Goal: Task Accomplishment & Management: Manage account settings

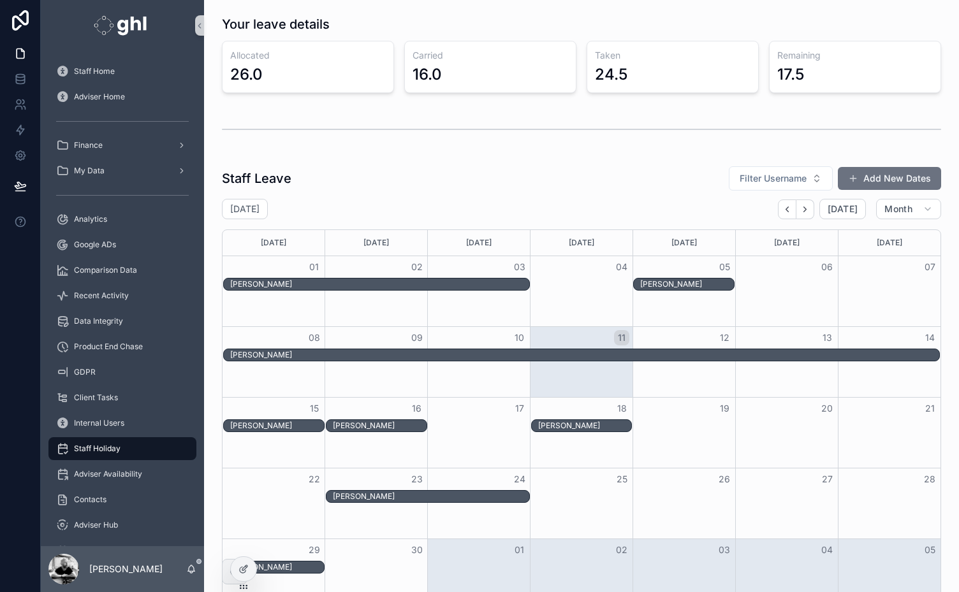
scroll to position [680, 0]
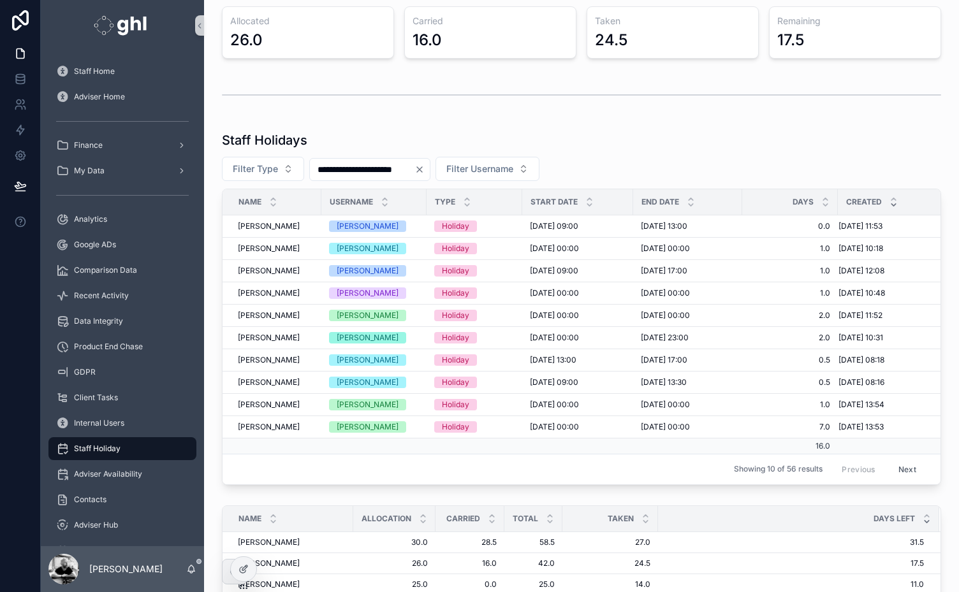
scroll to position [699, 0]
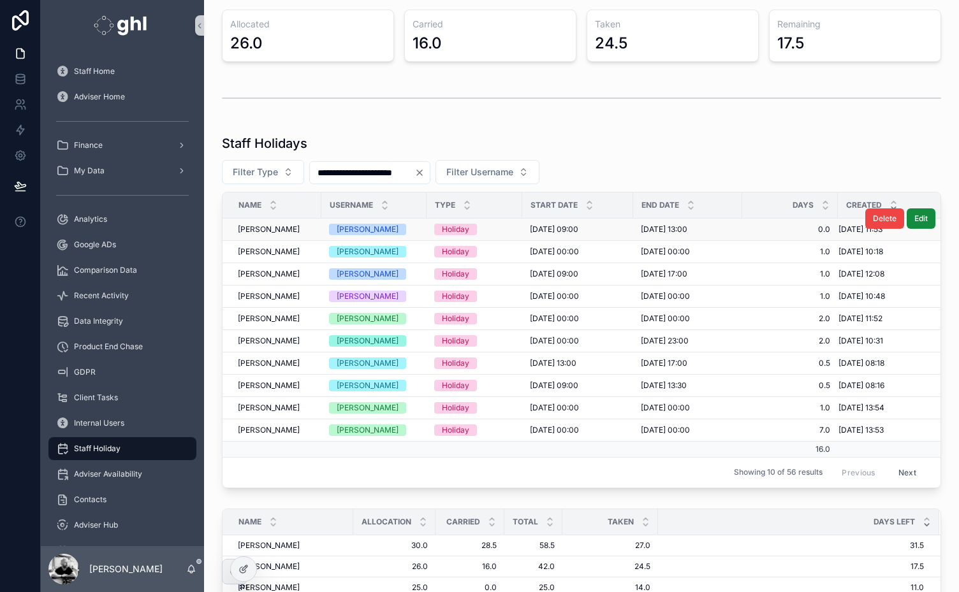
click at [854, 227] on span "[DATE] 11:53" at bounding box center [860, 229] width 44 height 10
click at [281, 225] on span "[PERSON_NAME]" at bounding box center [269, 229] width 62 height 10
click at [94, 391] on div "Client Tasks" at bounding box center [122, 398] width 133 height 20
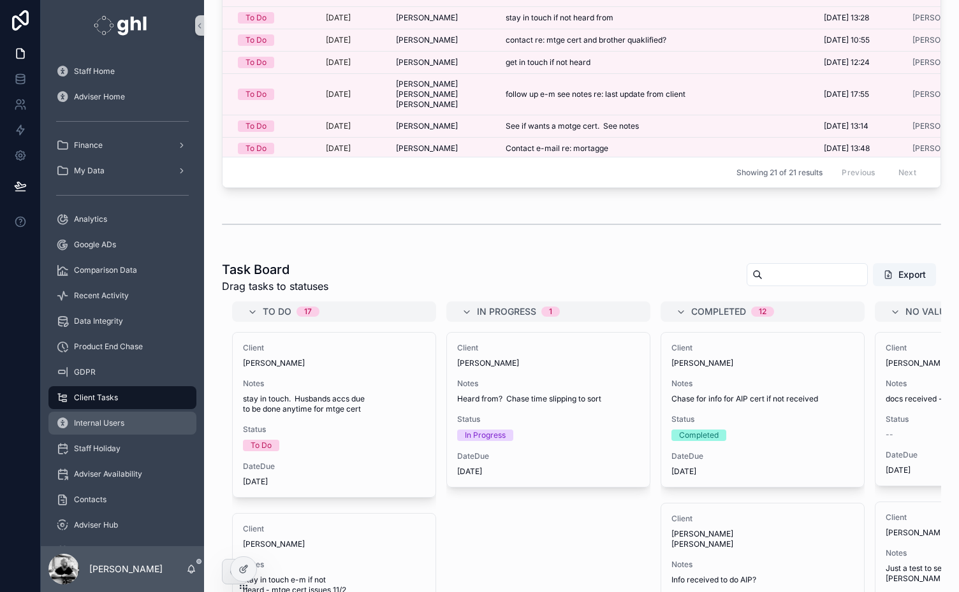
scroll to position [699, 0]
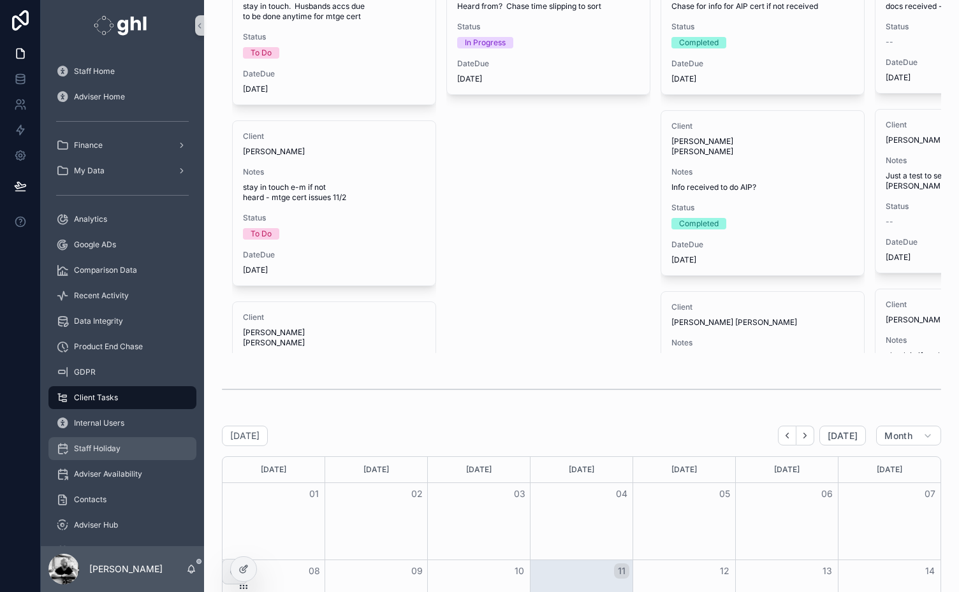
click at [94, 448] on span "Staff Holiday" at bounding box center [97, 449] width 47 height 10
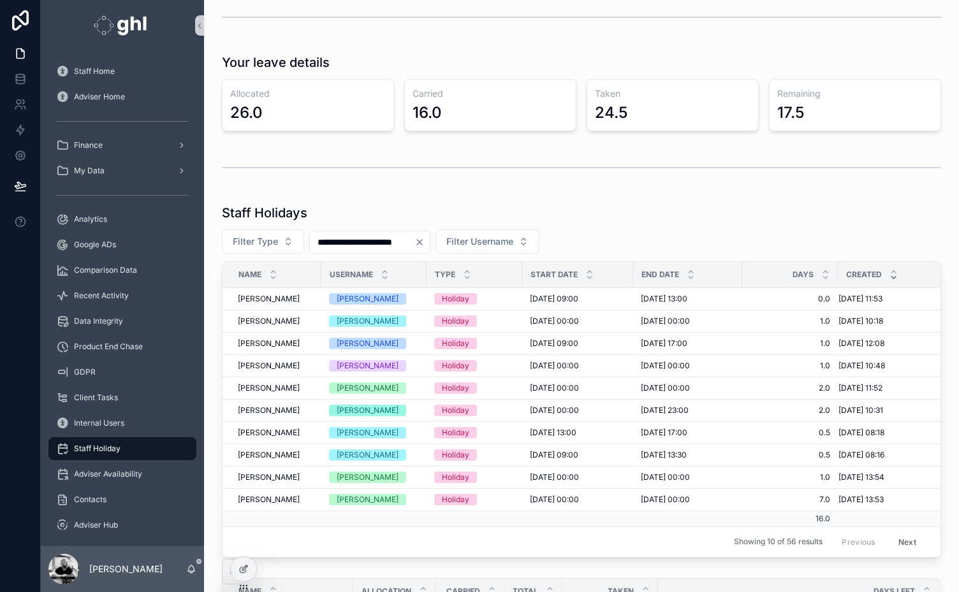
scroll to position [634, 0]
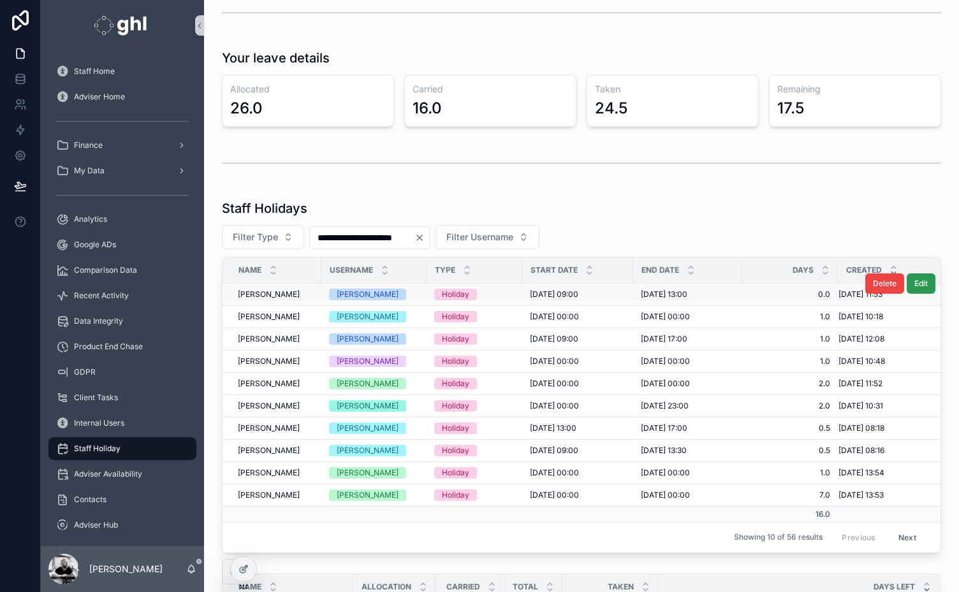
click at [914, 281] on span "Edit" at bounding box center [920, 284] width 13 height 10
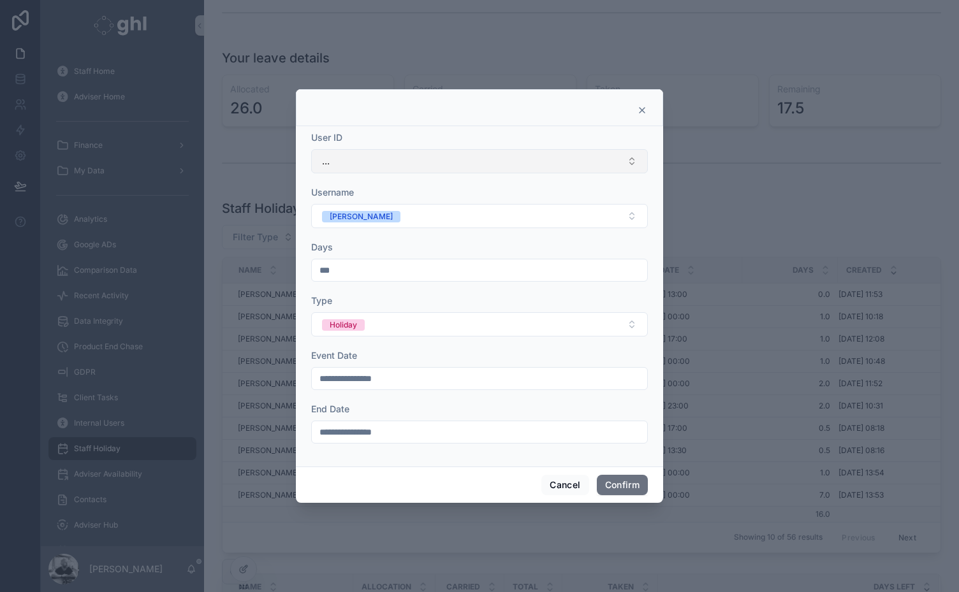
click at [583, 161] on button "..." at bounding box center [479, 161] width 337 height 24
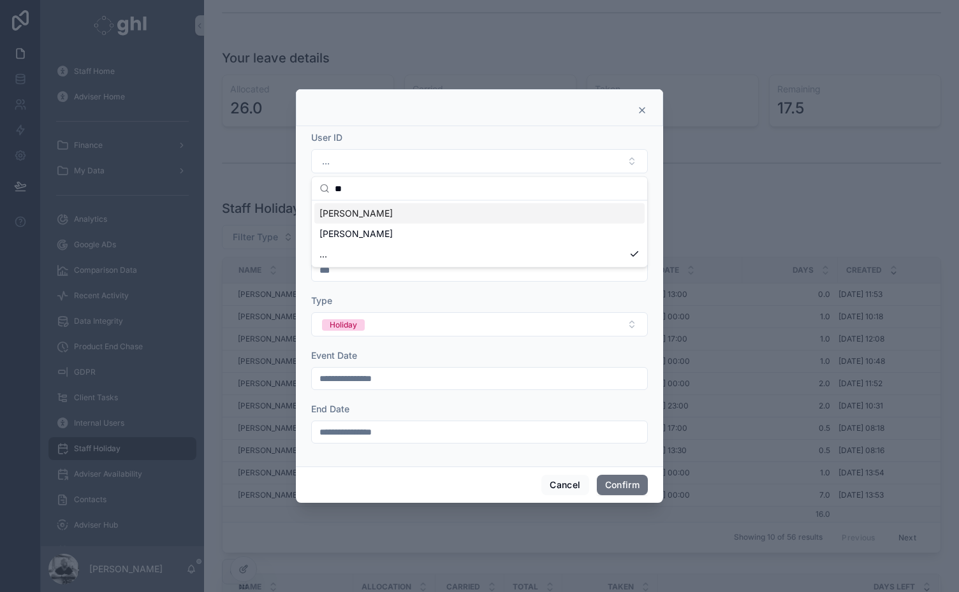
type input "**"
click at [364, 212] on span "[PERSON_NAME]" at bounding box center [355, 213] width 73 height 13
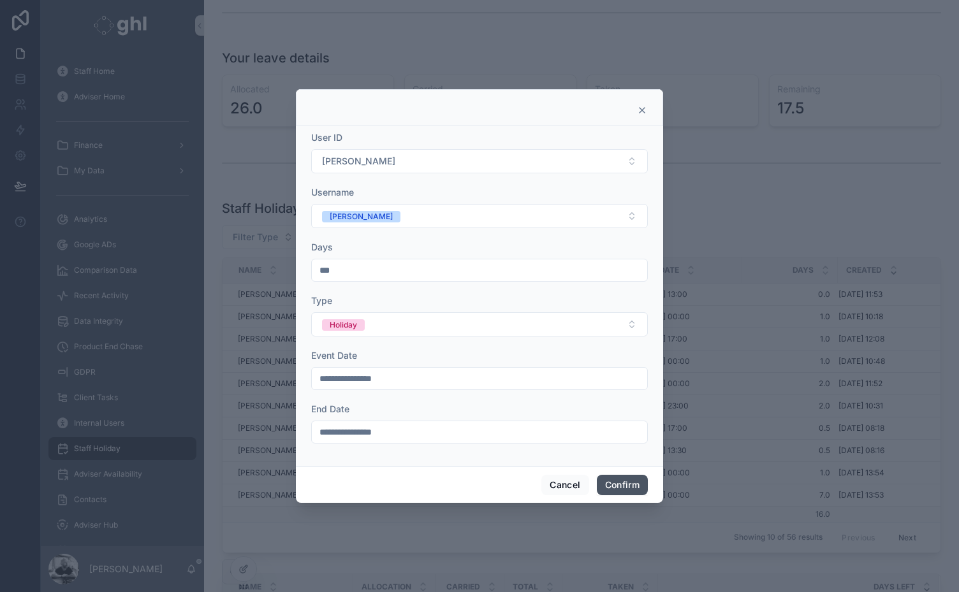
click at [616, 483] on button "Confirm" at bounding box center [622, 485] width 51 height 20
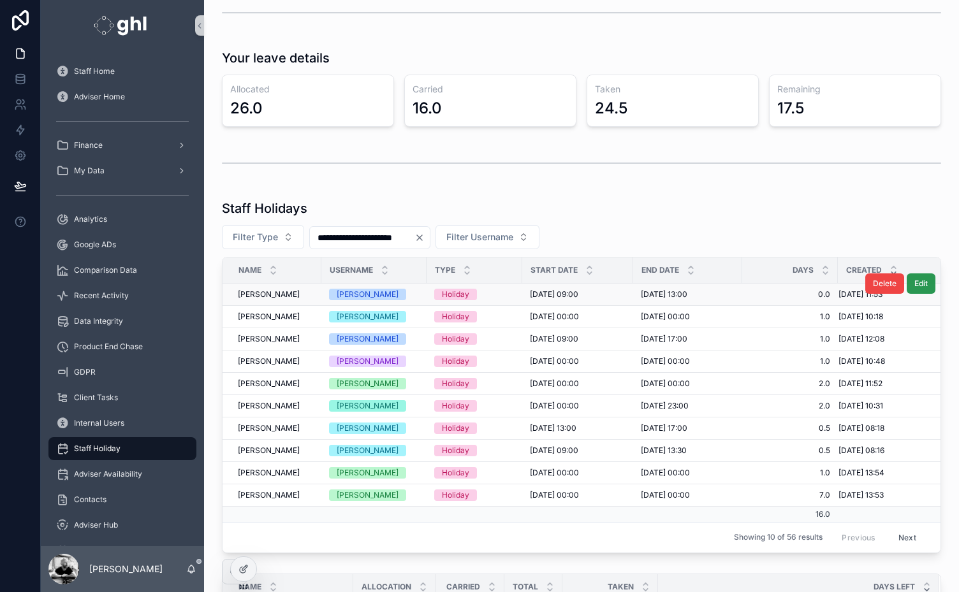
click at [914, 281] on span "Edit" at bounding box center [920, 284] width 13 height 10
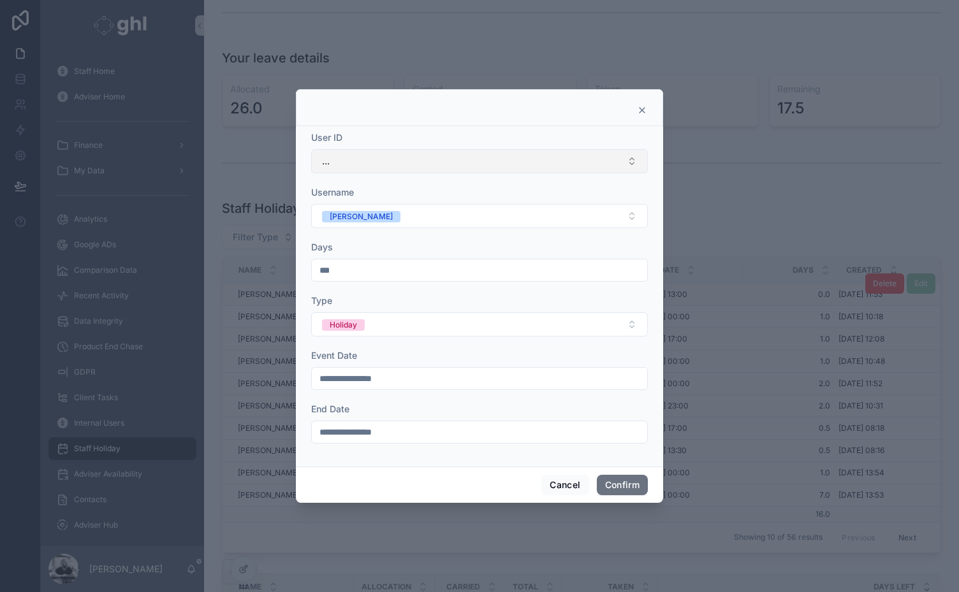
click at [487, 165] on button "..." at bounding box center [479, 161] width 337 height 24
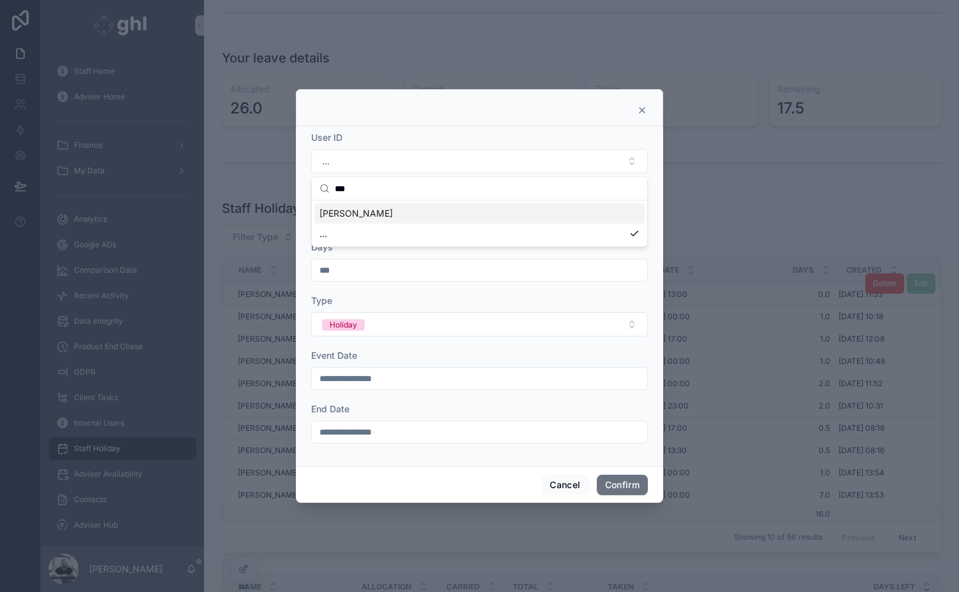
type input "***"
click at [389, 212] on div "[PERSON_NAME]" at bounding box center [479, 213] width 330 height 20
drag, startPoint x: 358, startPoint y: 267, endPoint x: 281, endPoint y: 270, distance: 77.9
click at [281, 270] on div "**********" at bounding box center [479, 296] width 959 height 592
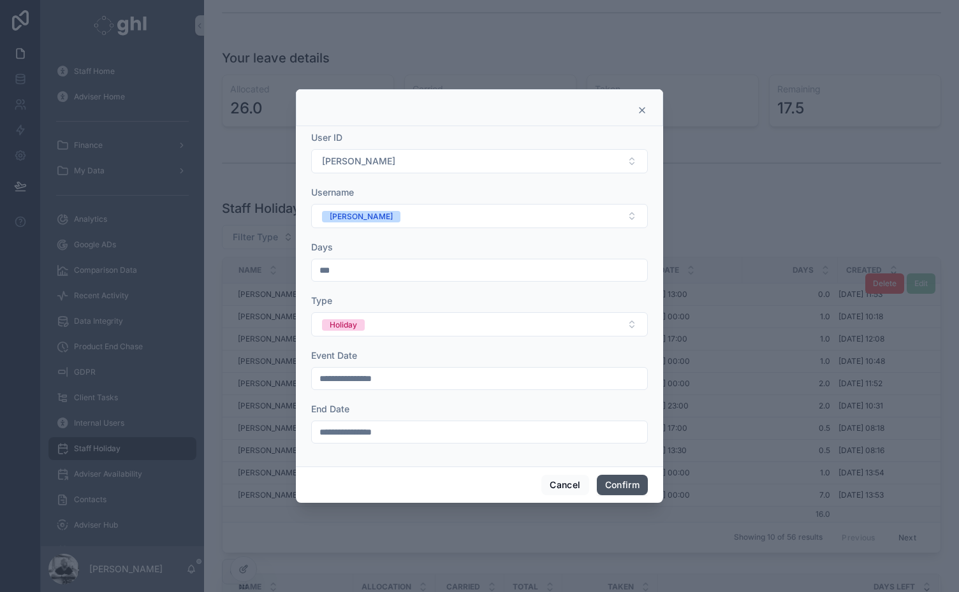
type input "***"
click at [621, 482] on button "Confirm" at bounding box center [622, 485] width 51 height 20
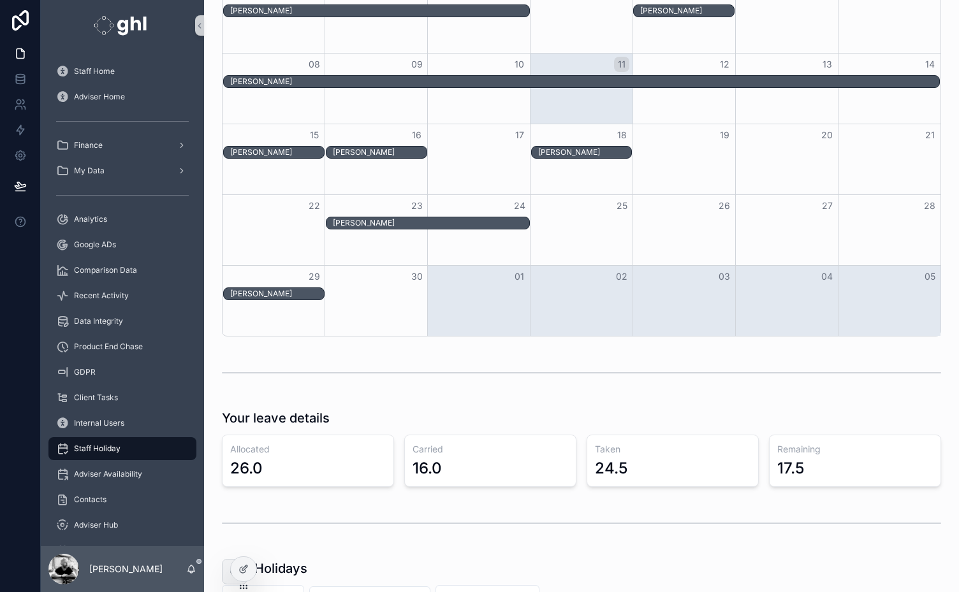
scroll to position [0, 0]
